Goal: Transaction & Acquisition: Purchase product/service

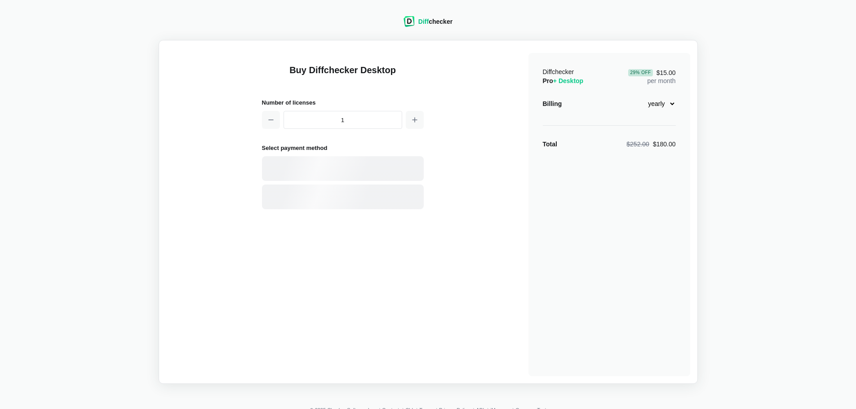
select select "desktop-yearly-180"
click at [383, 160] on div "Card" at bounding box center [343, 168] width 162 height 25
select select "[GEOGRAPHIC_DATA]"
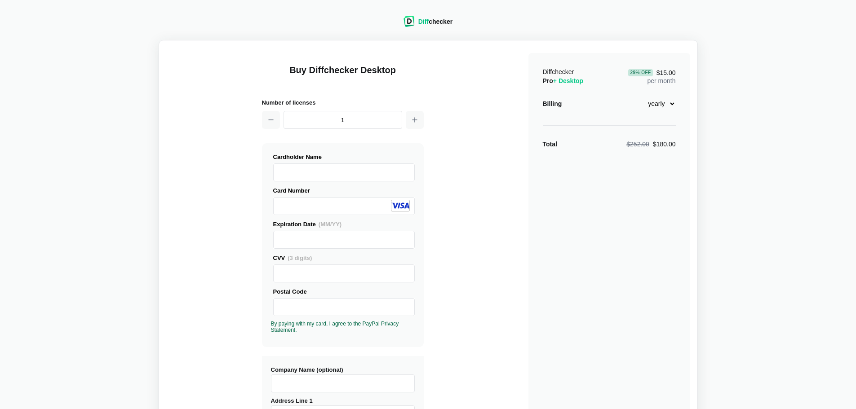
click at [328, 318] on div "Expiration Date (MM/YY) CVV (3 digits) Postal Code" at bounding box center [343, 277] width 144 height 114
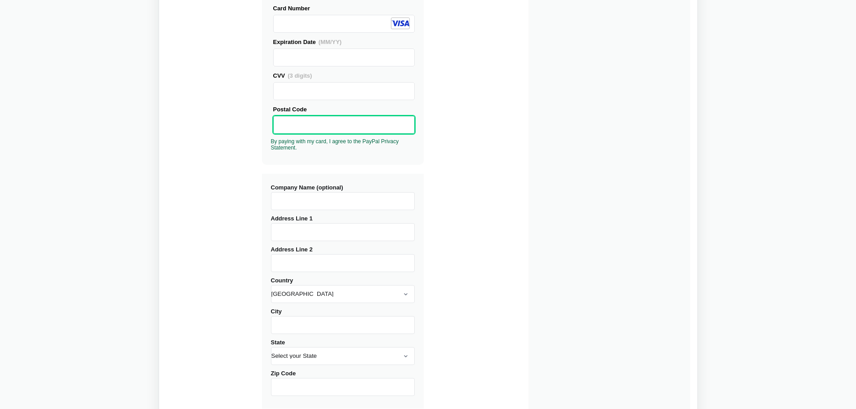
scroll to position [292, 0]
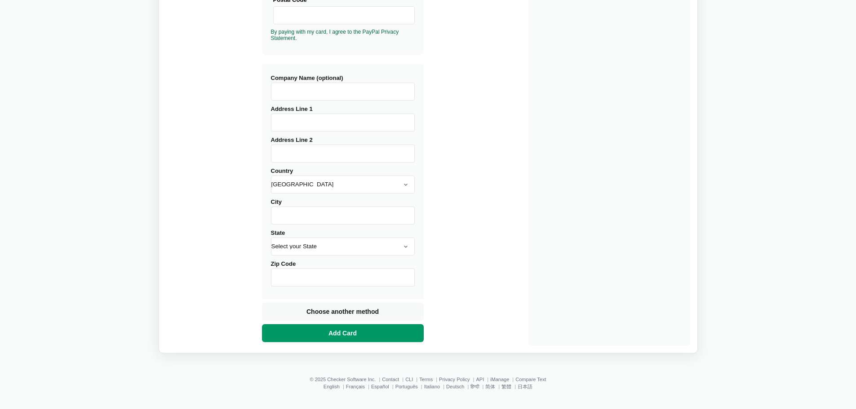
click at [342, 332] on span "Add Card" at bounding box center [343, 333] width 32 height 9
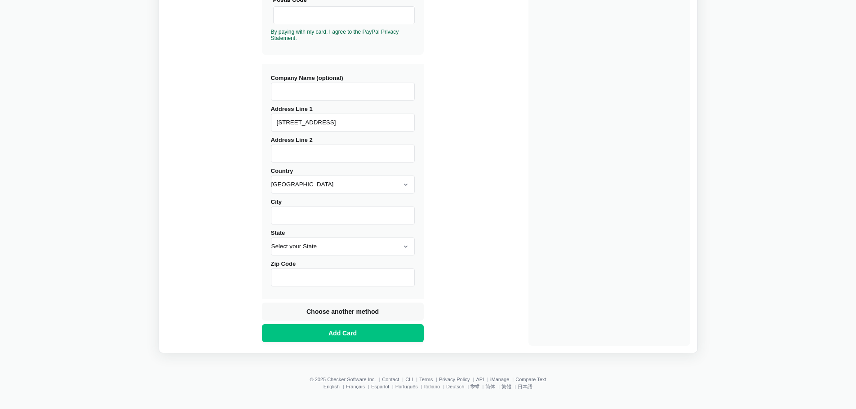
type input "[STREET_ADDRESS]"
click at [308, 155] on input "Address Line 2" at bounding box center [343, 154] width 144 height 18
type input "Apt 2"
click at [298, 220] on input "City" at bounding box center [343, 216] width 144 height 18
type input "[GEOGRAPHIC_DATA]"
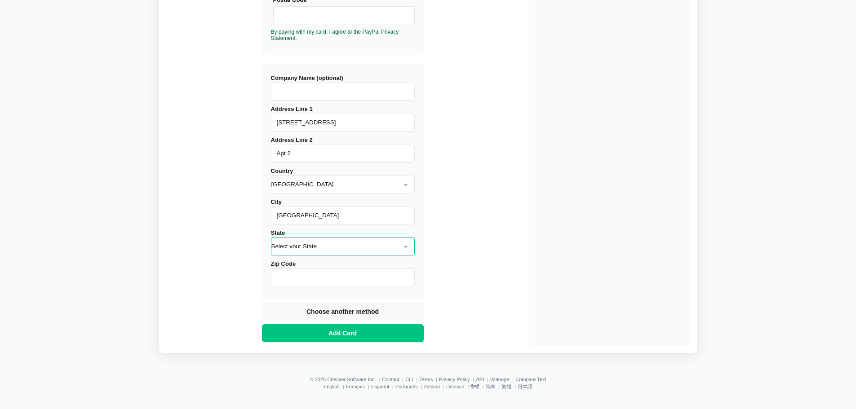
click at [294, 247] on select "Select your State [US_STATE] [US_STATE] [US_STATE] [US_STATE] [US_STATE] [US_ST…" at bounding box center [343, 247] width 144 height 18
select select "NH"
click at [271, 238] on select "Select your State [US_STATE] [US_STATE] [US_STATE] [US_STATE] [US_STATE] [US_ST…" at bounding box center [343, 247] width 144 height 18
click at [302, 286] on input "Zip Code" at bounding box center [343, 278] width 144 height 18
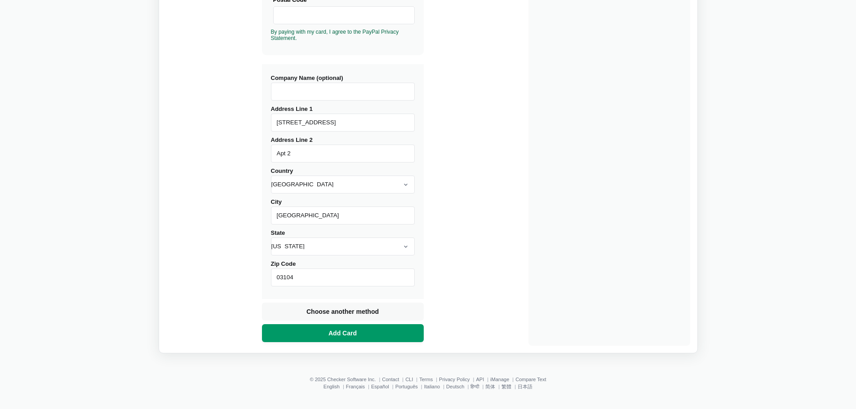
type input "03104"
click at [346, 324] on button "Add Card" at bounding box center [343, 333] width 162 height 18
click at [403, 329] on button "Add Card" at bounding box center [343, 333] width 162 height 18
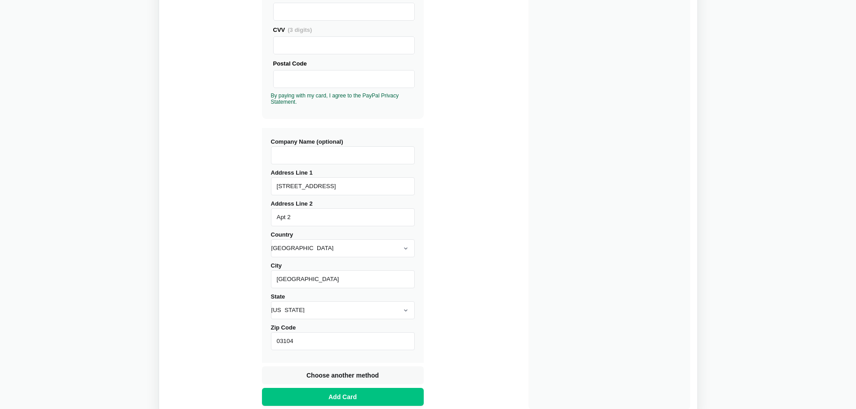
scroll to position [112, 0]
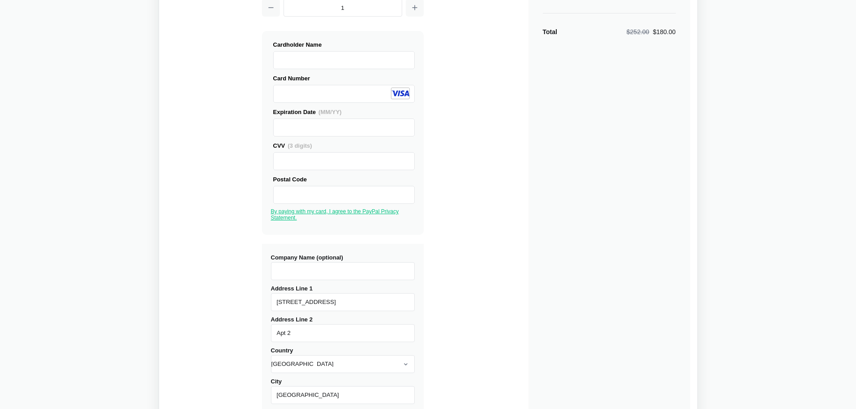
click at [354, 211] on link "By paying with my card, I agree to the PayPal Privacy Statement." at bounding box center [335, 214] width 128 height 13
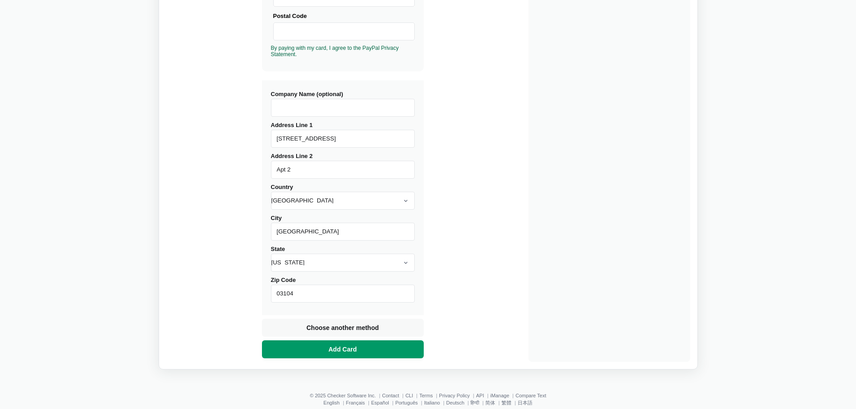
scroll to position [292, 0]
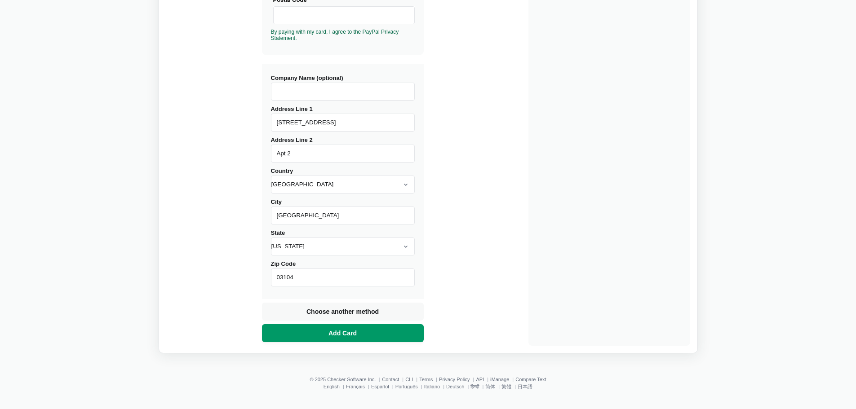
click at [346, 342] on button "Add Card" at bounding box center [343, 333] width 162 height 18
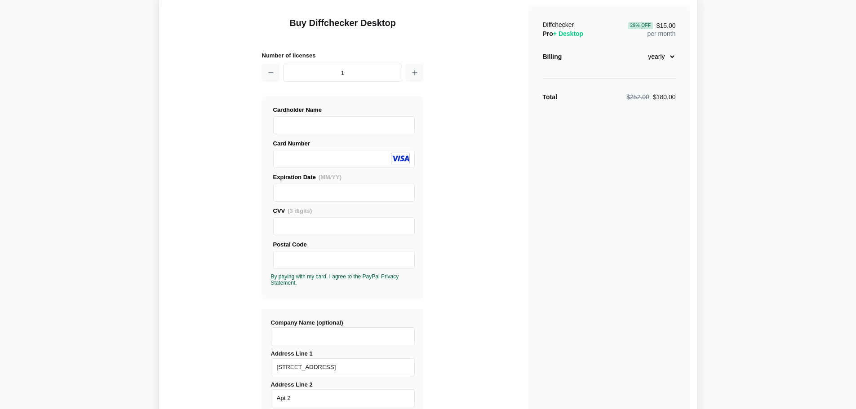
scroll to position [0, 0]
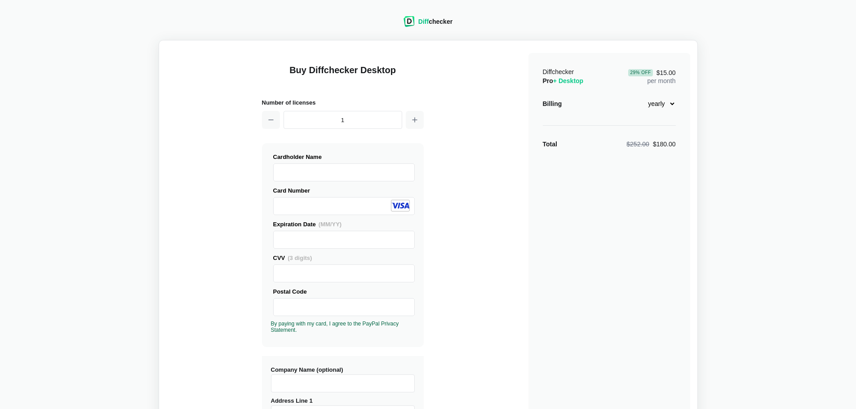
click at [648, 71] on div "29 % Off" at bounding box center [640, 72] width 24 height 7
click at [610, 116] on div "Diffchecker Pro + Desktop 29 % Off $15.00 per month Billing monthly yearly Tota…" at bounding box center [609, 345] width 162 height 585
click at [669, 105] on select "monthly yearly" at bounding box center [656, 103] width 39 height 15
select select "desktop-monthly-21"
click at [637, 96] on select "monthly yearly" at bounding box center [656, 103] width 39 height 15
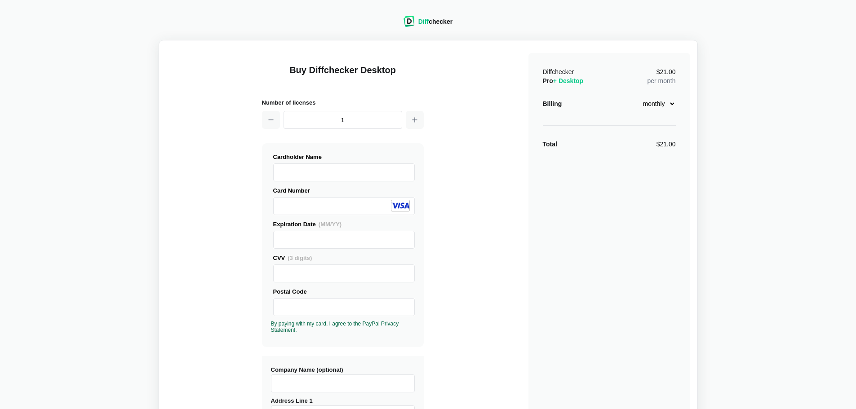
click at [572, 80] on span "+ Desktop" at bounding box center [568, 80] width 30 height 7
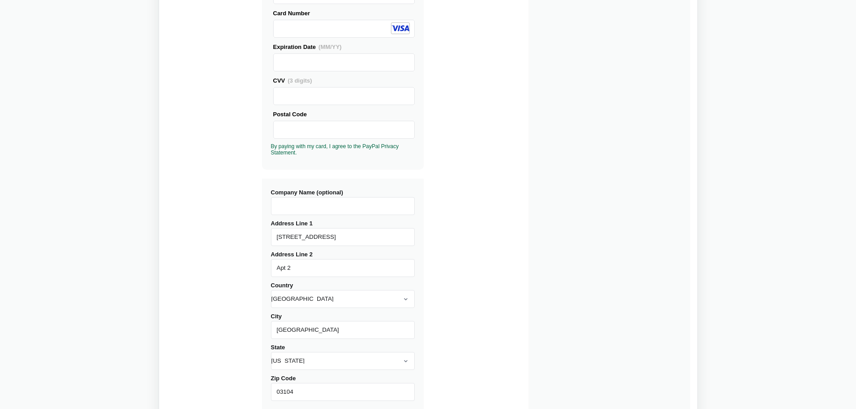
scroll to position [225, 0]
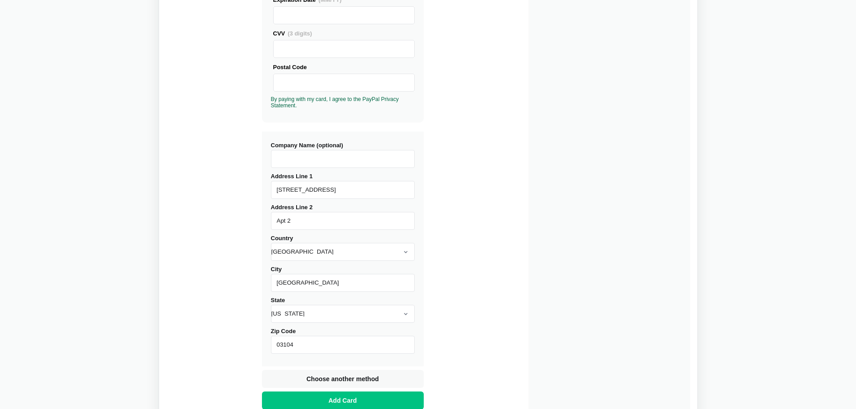
click at [357, 160] on input "Company Name (optional)" at bounding box center [343, 159] width 144 height 18
type input "DEKA"
click at [326, 398] on button "Add Card" at bounding box center [343, 401] width 162 height 18
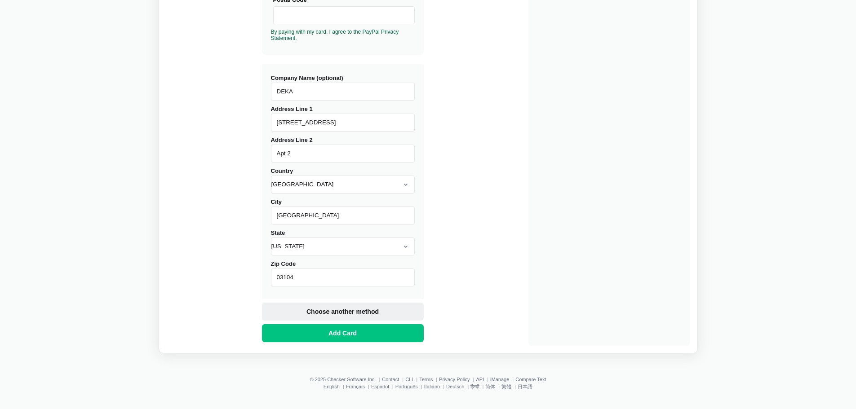
click at [349, 316] on button "Choose another method" at bounding box center [343, 312] width 162 height 18
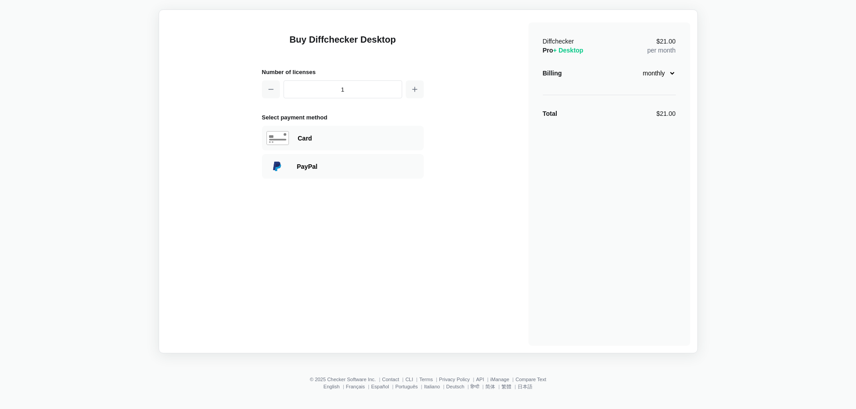
scroll to position [31, 0]
click at [372, 137] on div "Card" at bounding box center [358, 138] width 121 height 9
select select "[GEOGRAPHIC_DATA]"
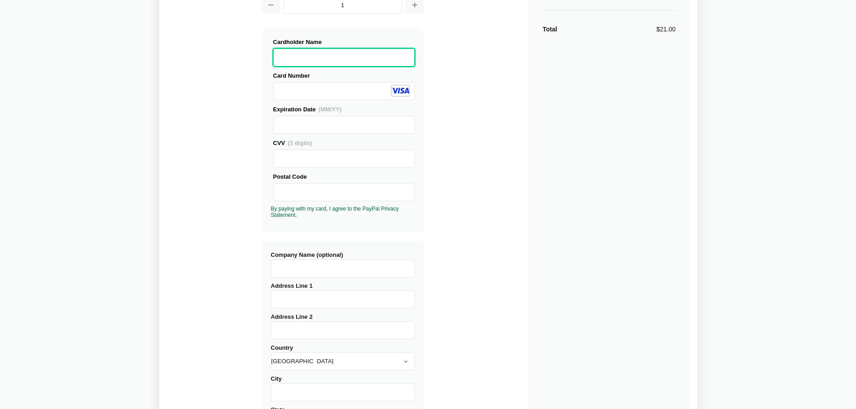
scroll to position [165, 0]
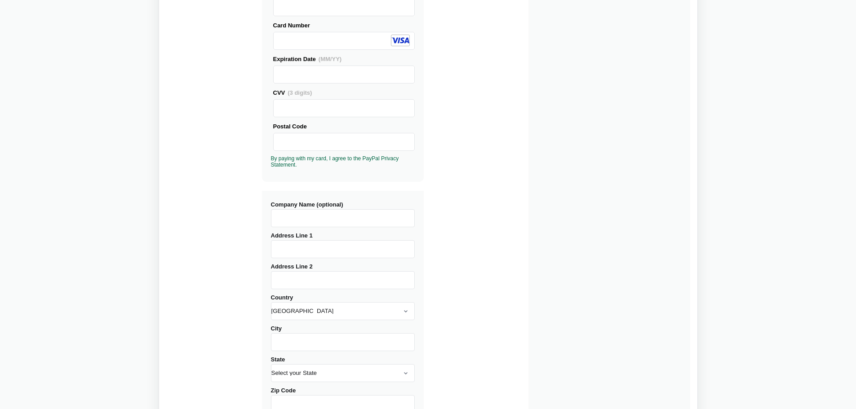
click at [349, 222] on input "Company Name (optional)" at bounding box center [343, 218] width 144 height 18
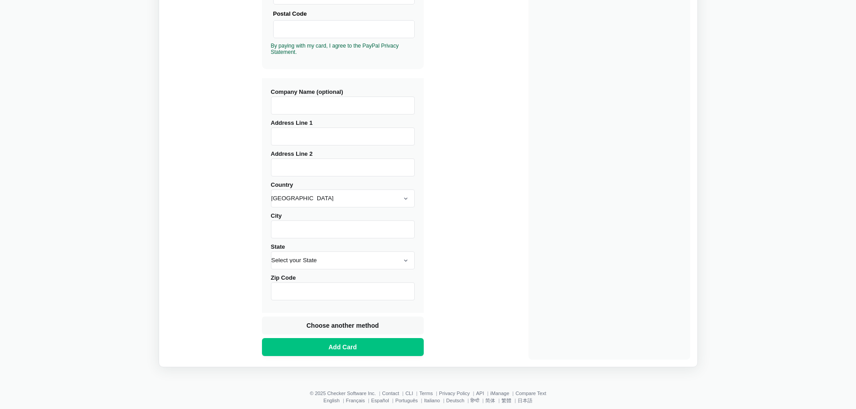
scroll to position [292, 0]
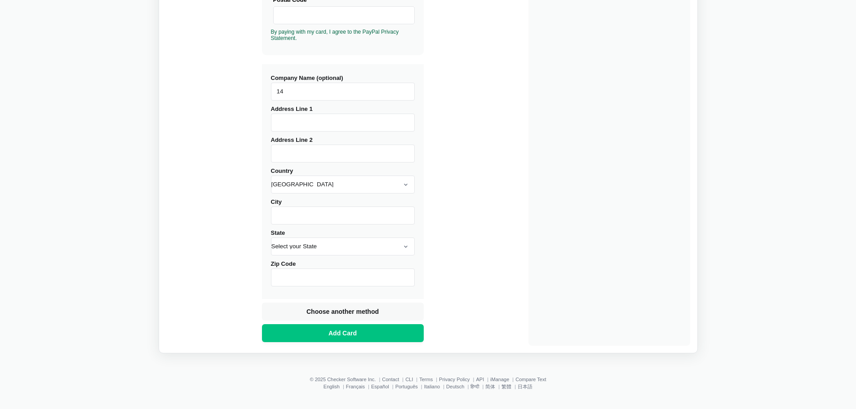
type input "149"
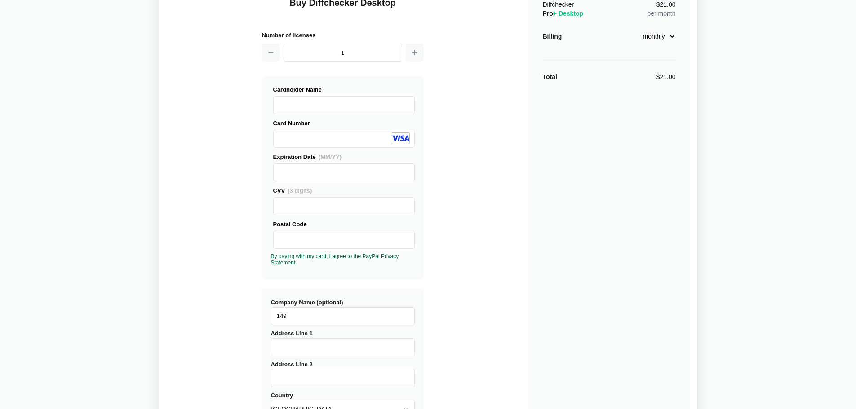
scroll to position [0, 0]
